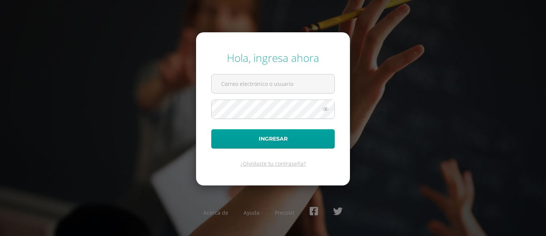
type input "[PERSON_NAME][EMAIL_ADDRESS][DOMAIN_NAME]"
click at [326, 110] on icon at bounding box center [326, 109] width 10 height 9
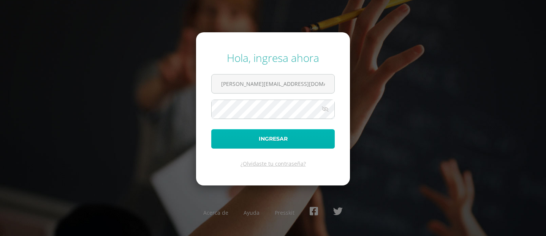
click at [310, 133] on button "Ingresar" at bounding box center [273, 138] width 124 height 19
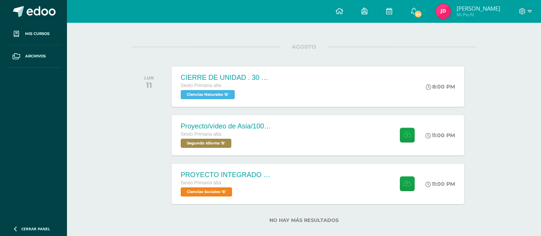
scroll to position [95, 0]
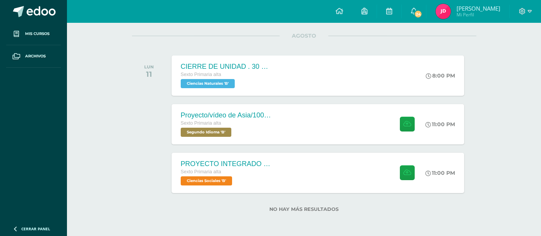
click at [310, 132] on div "Proyecto/vídeo de Asia/100ptos. Sexto Primaria alta Segundo Idioma 'B' 11:00 PM…" at bounding box center [317, 124] width 292 height 40
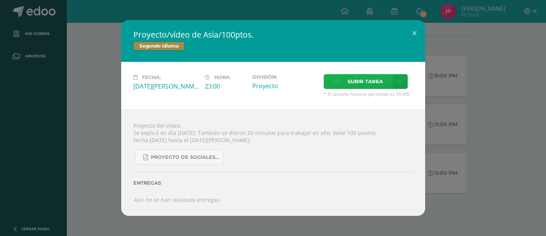
click at [364, 81] on span "Subir tarea" at bounding box center [365, 82] width 35 height 14
click at [0, 0] on input "Subir tarea" at bounding box center [0, 0] width 0 height 0
click at [368, 89] on span "Subir tarea" at bounding box center [365, 82] width 35 height 14
click at [0, 0] on input "Subir tarea" at bounding box center [0, 0] width 0 height 0
click at [405, 82] on link at bounding box center [400, 81] width 15 height 15
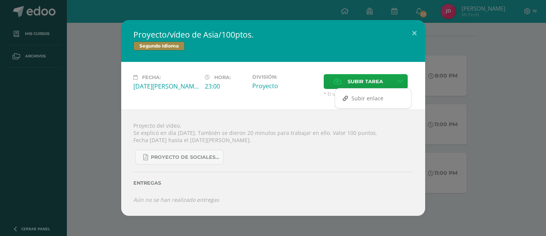
click at [364, 91] on div "Subir enlace Ingresa el enlace Cancelar Aceptar" at bounding box center [373, 98] width 77 height 21
click at [362, 99] on span "Subir enlace" at bounding box center [368, 98] width 32 height 7
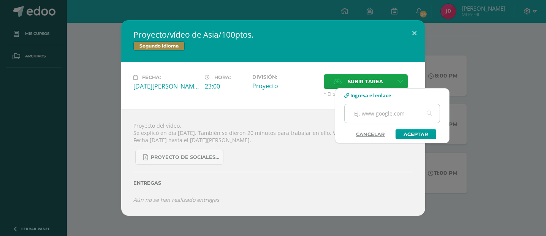
click at [391, 115] on input "text" at bounding box center [392, 113] width 95 height 19
click at [379, 130] on link "Cancelar" at bounding box center [371, 134] width 44 height 10
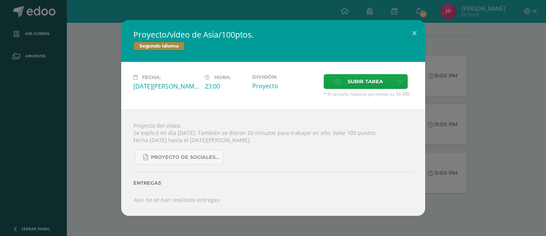
click at [88, 54] on div "Proyecto/vídeo de Asia/100ptos. Segundo Idioma Fecha: Lunes 11 de Agosto Hora: …" at bounding box center [273, 117] width 540 height 195
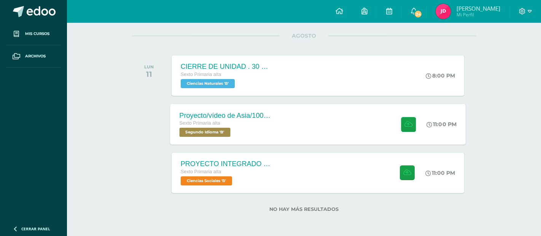
click at [335, 119] on div "Proyecto/vídeo de Asia/100ptos. Sexto Primaria alta Segundo Idioma 'B' 11:00 PM…" at bounding box center [317, 124] width 295 height 41
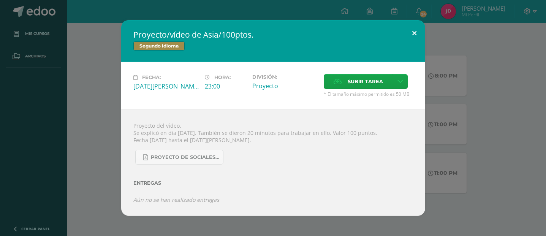
click at [416, 27] on button at bounding box center [415, 33] width 22 height 26
